Goal: Information Seeking & Learning: Learn about a topic

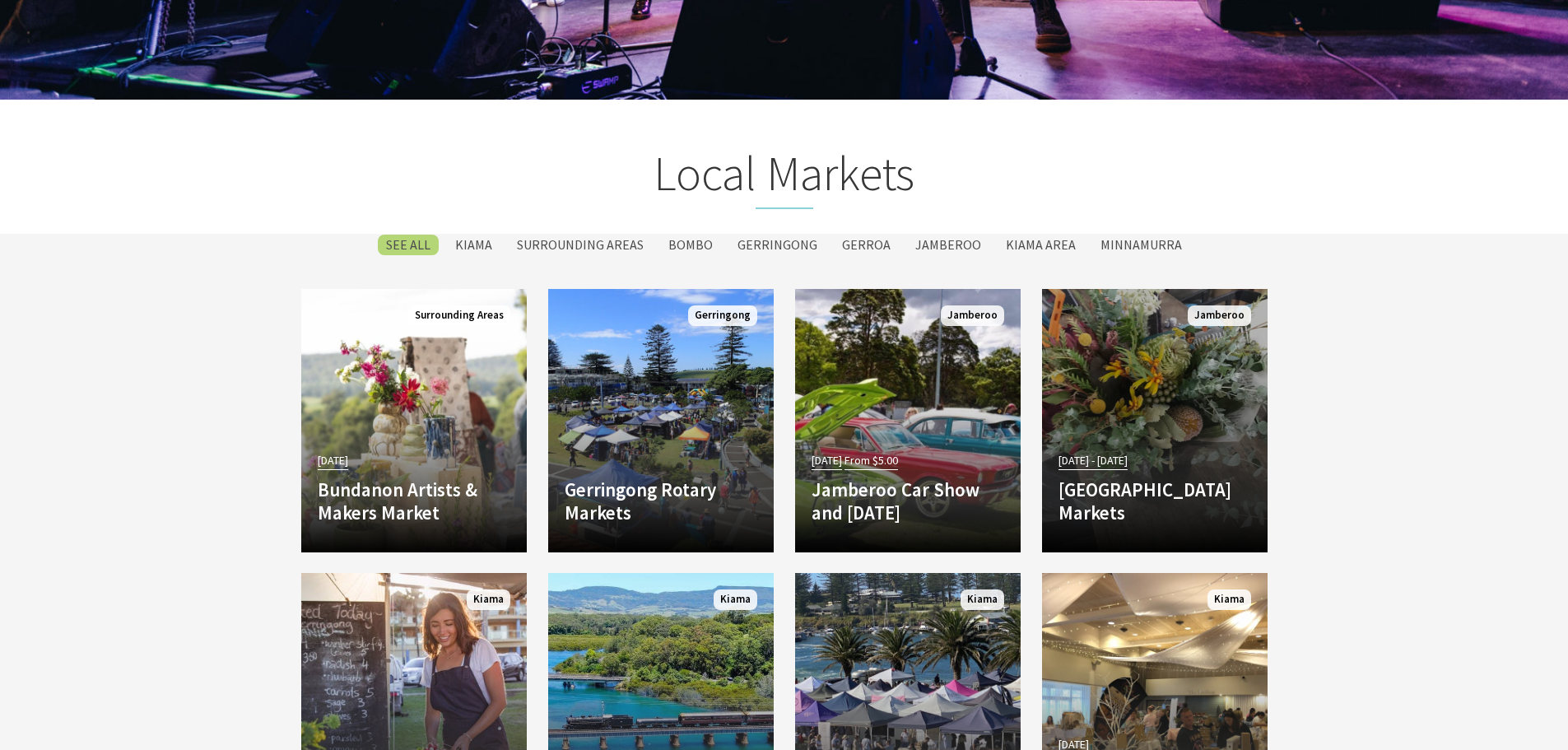
scroll to position [2799, 0]
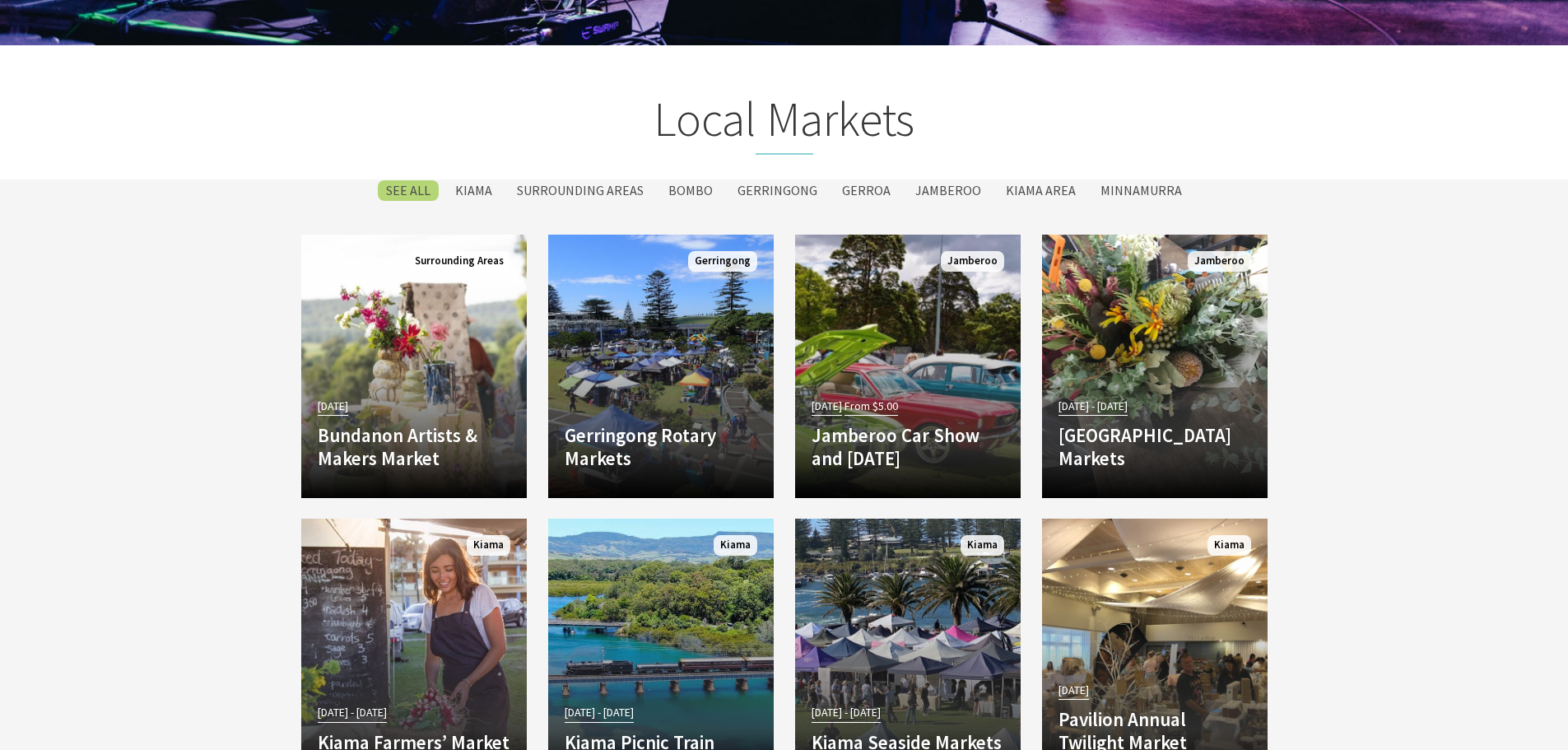
click at [224, 304] on section "SEE All Kiama Surrounding Areas [GEOGRAPHIC_DATA] [GEOGRAPHIC_DATA] [GEOGRAPHIC…" at bounding box center [784, 673] width 1568 height 986
click at [491, 188] on label "Kiama" at bounding box center [474, 191] width 53 height 21
click at [0, 0] on input "Kiama" at bounding box center [0, 0] width 0 height 0
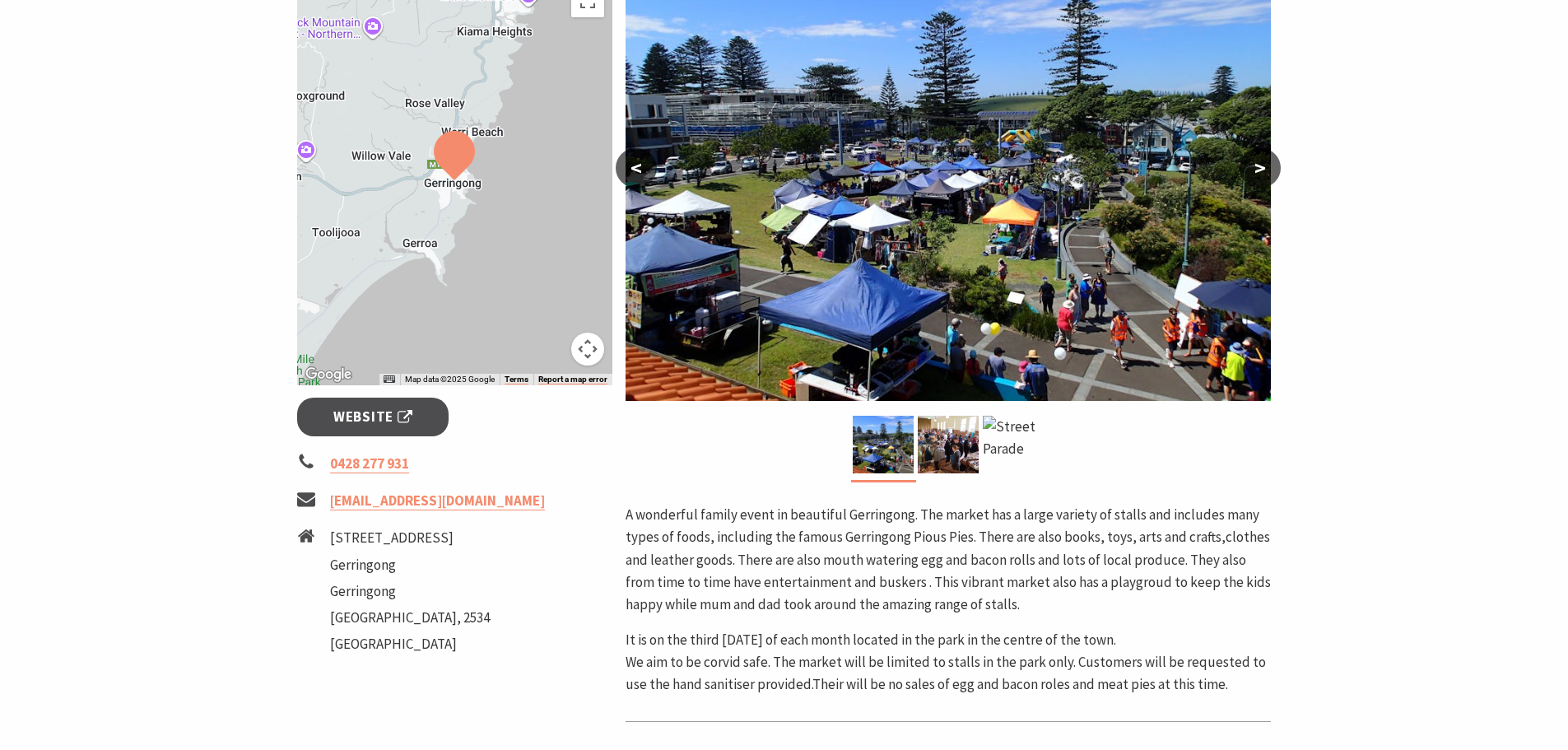
scroll to position [823, 0]
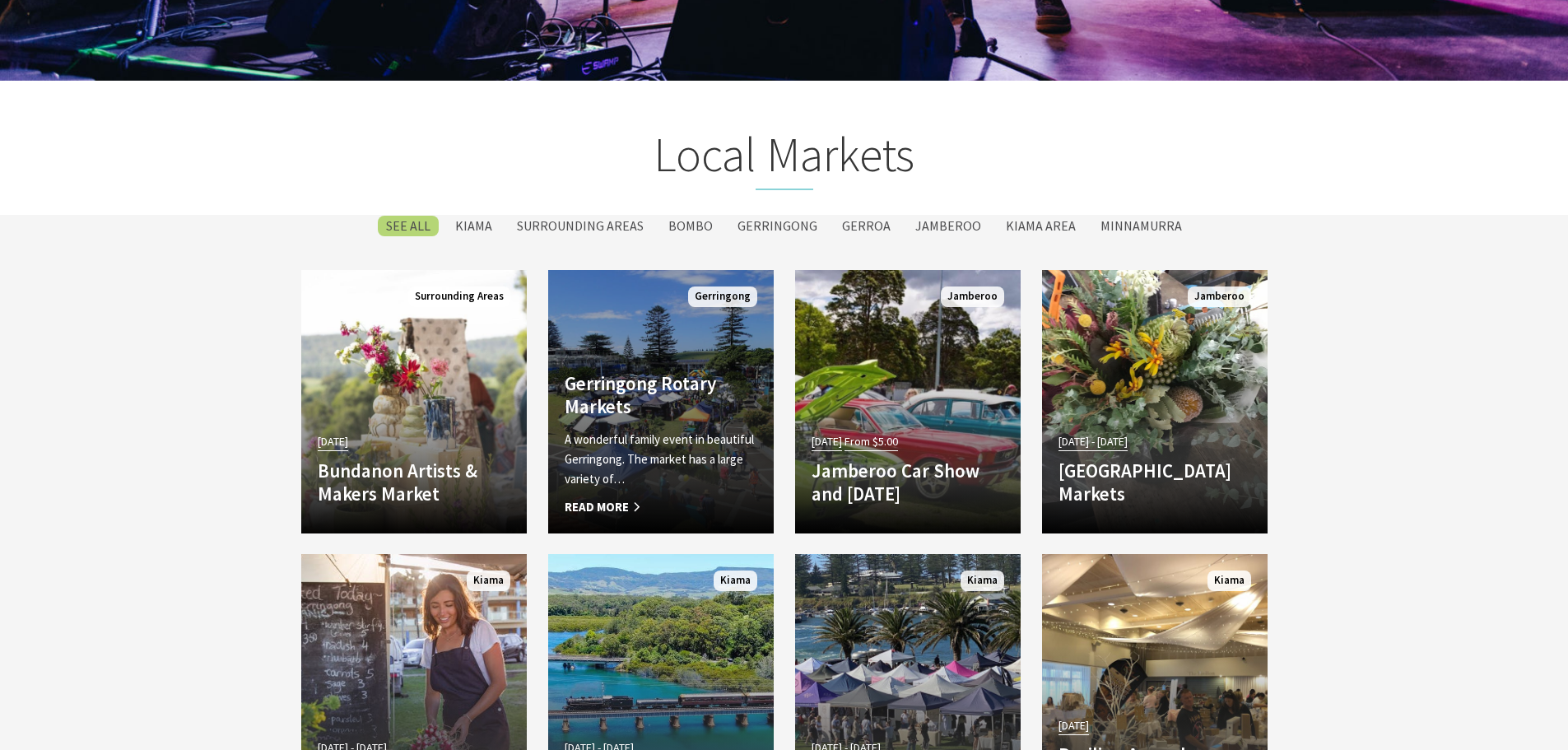
scroll to position [2726, 0]
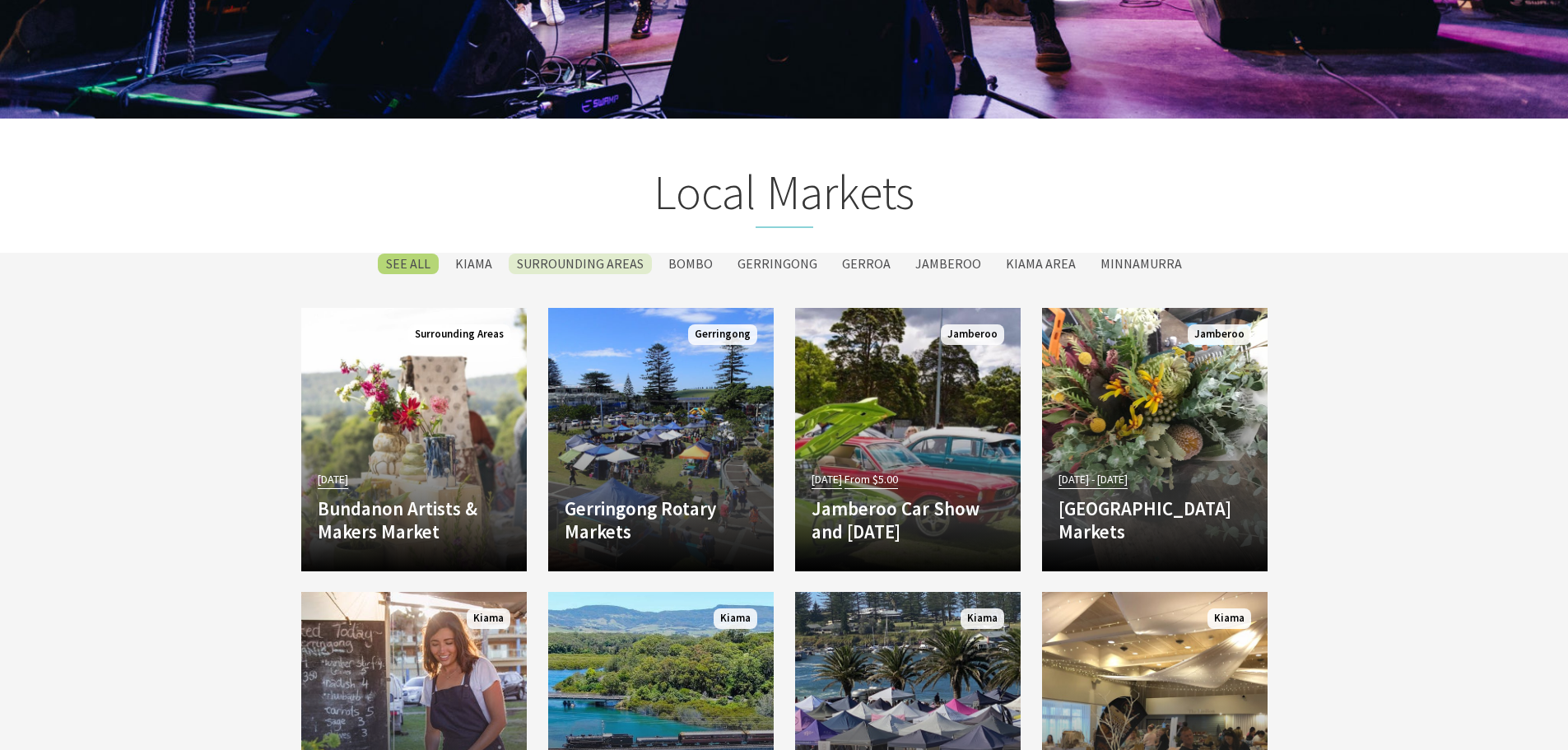
click at [618, 264] on label "Surrounding Areas" at bounding box center [580, 264] width 143 height 21
click at [0, 0] on input "Surrounding Areas" at bounding box center [0, 0] width 0 height 0
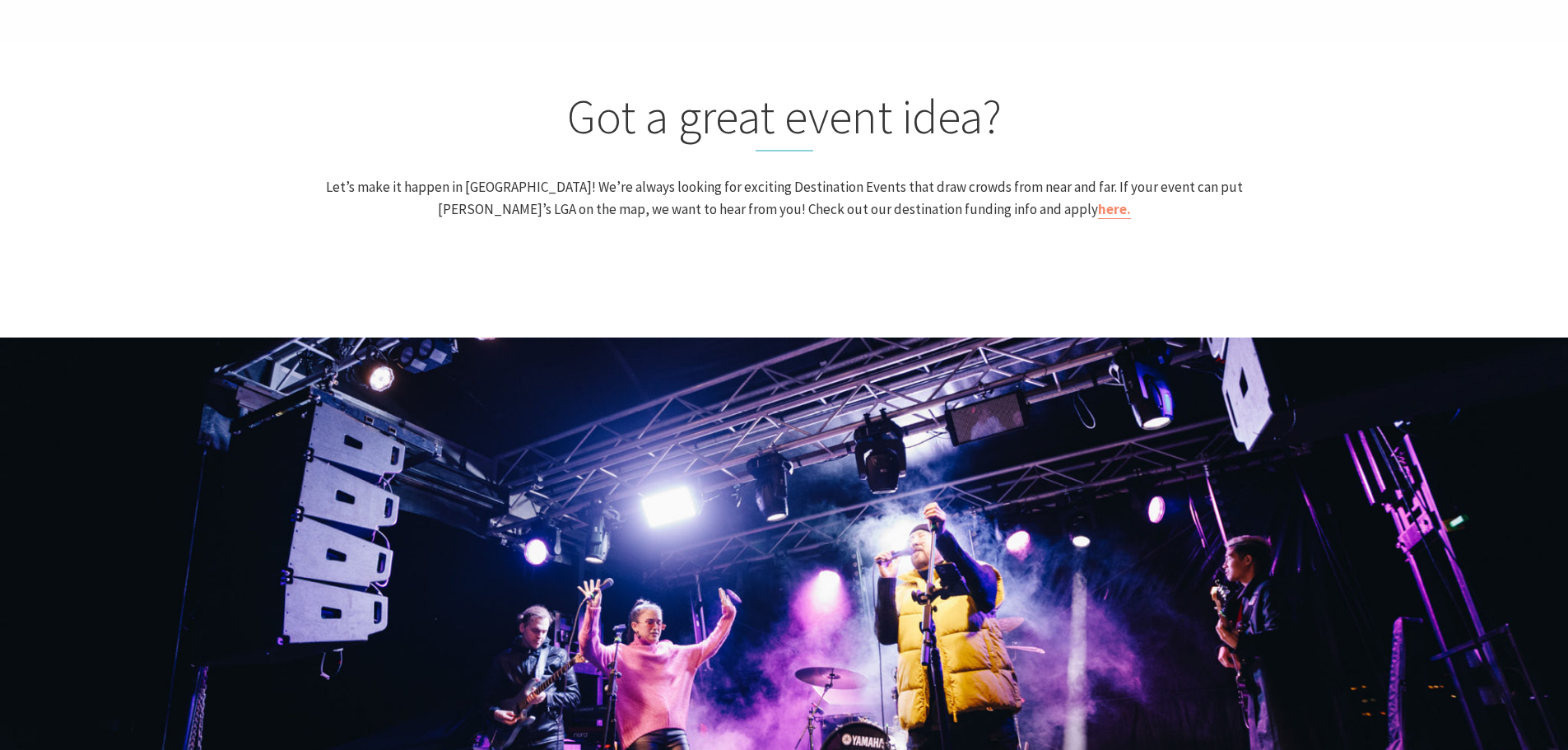
scroll to position [1826, 0]
